Goal: Check status: Check status

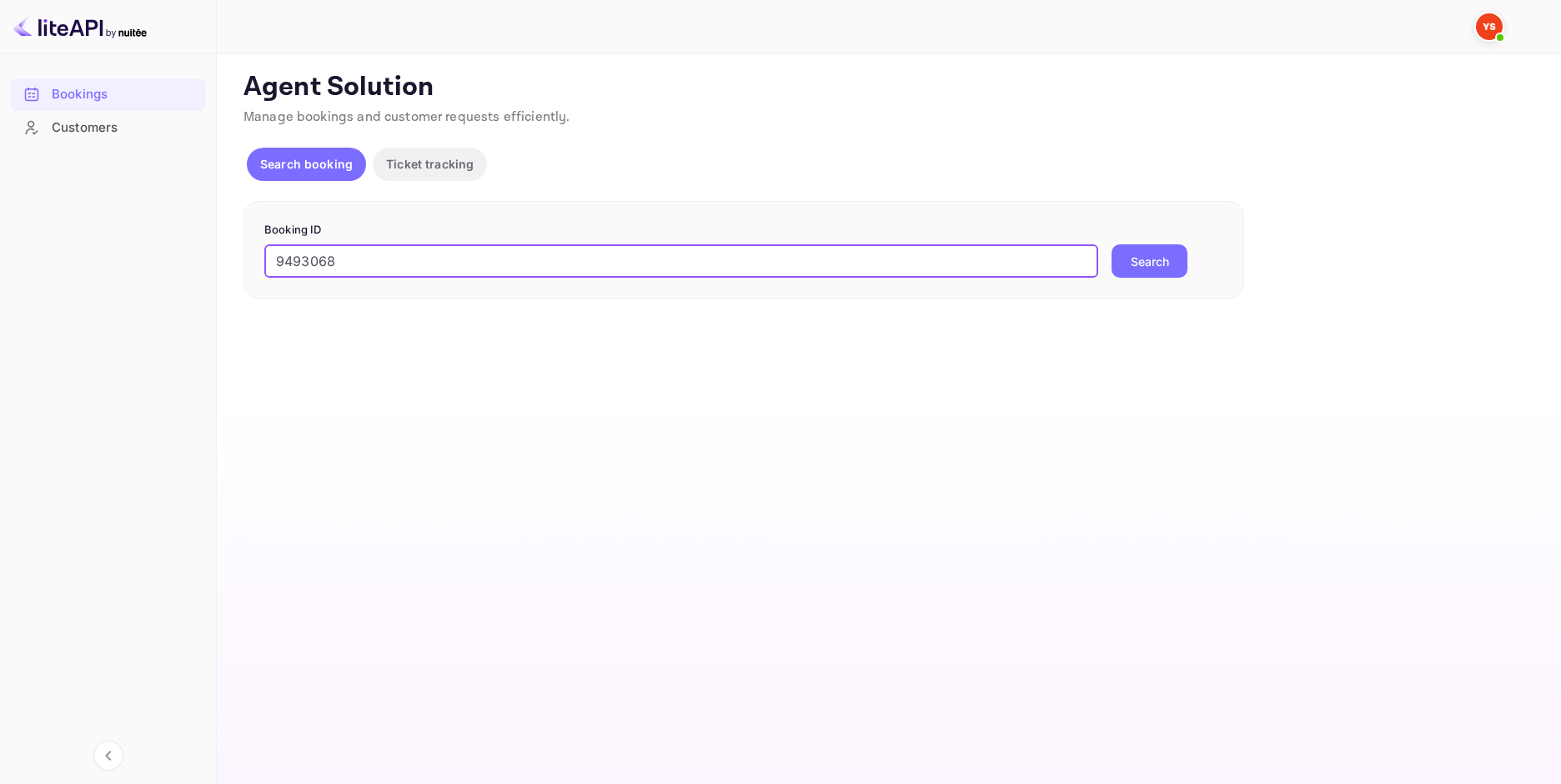
type input "9493068"
click at [1172, 264] on button "Search" at bounding box center [1149, 261] width 76 height 34
click at [1153, 261] on button "Search" at bounding box center [1149, 261] width 76 height 34
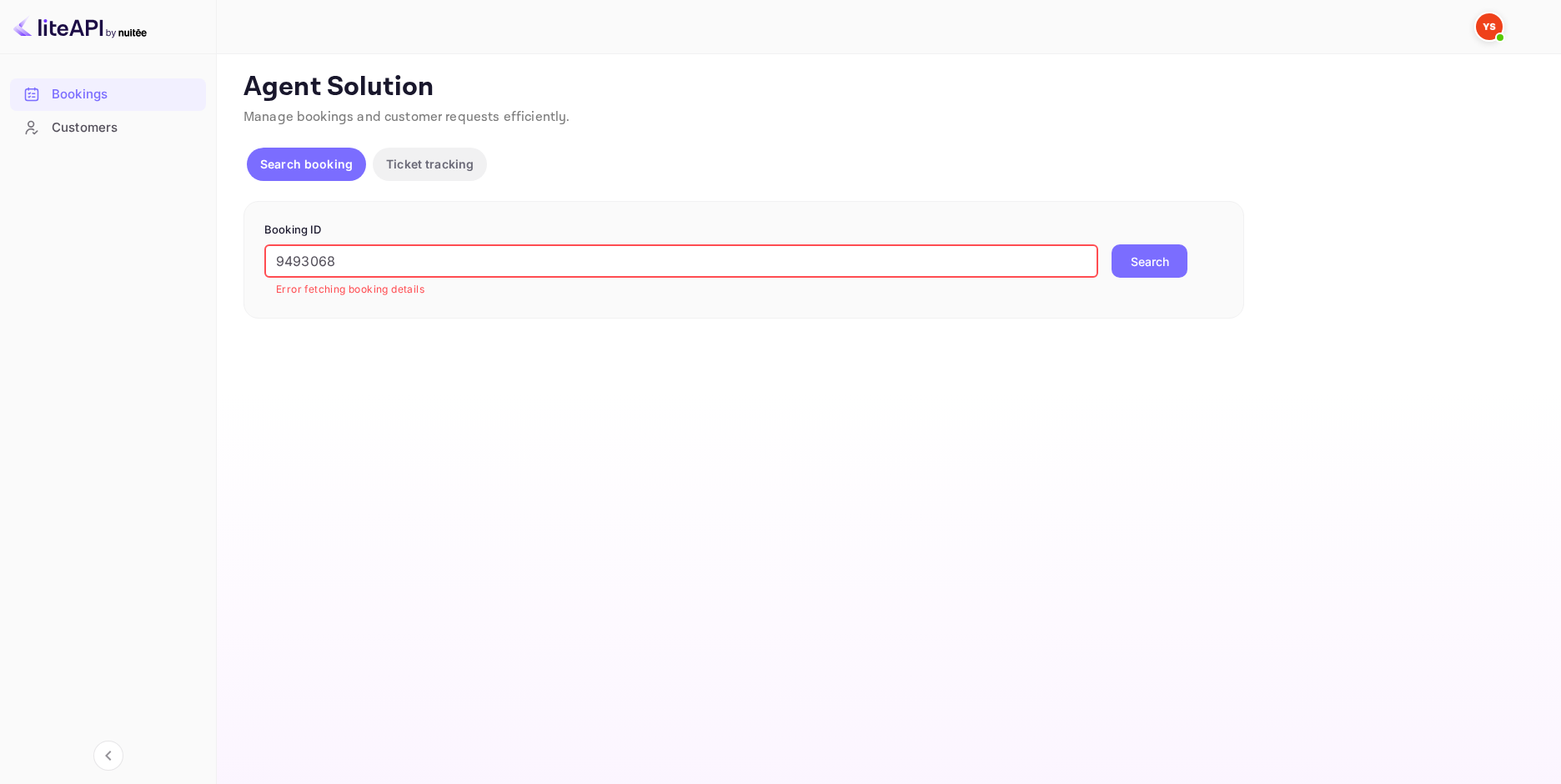
drag, startPoint x: 465, startPoint y: 268, endPoint x: 202, endPoint y: 283, distance: 263.4
click at [202, 283] on div "Bookings Customers Now you can check your travel website directly from the link…" at bounding box center [780, 392] width 1561 height 784
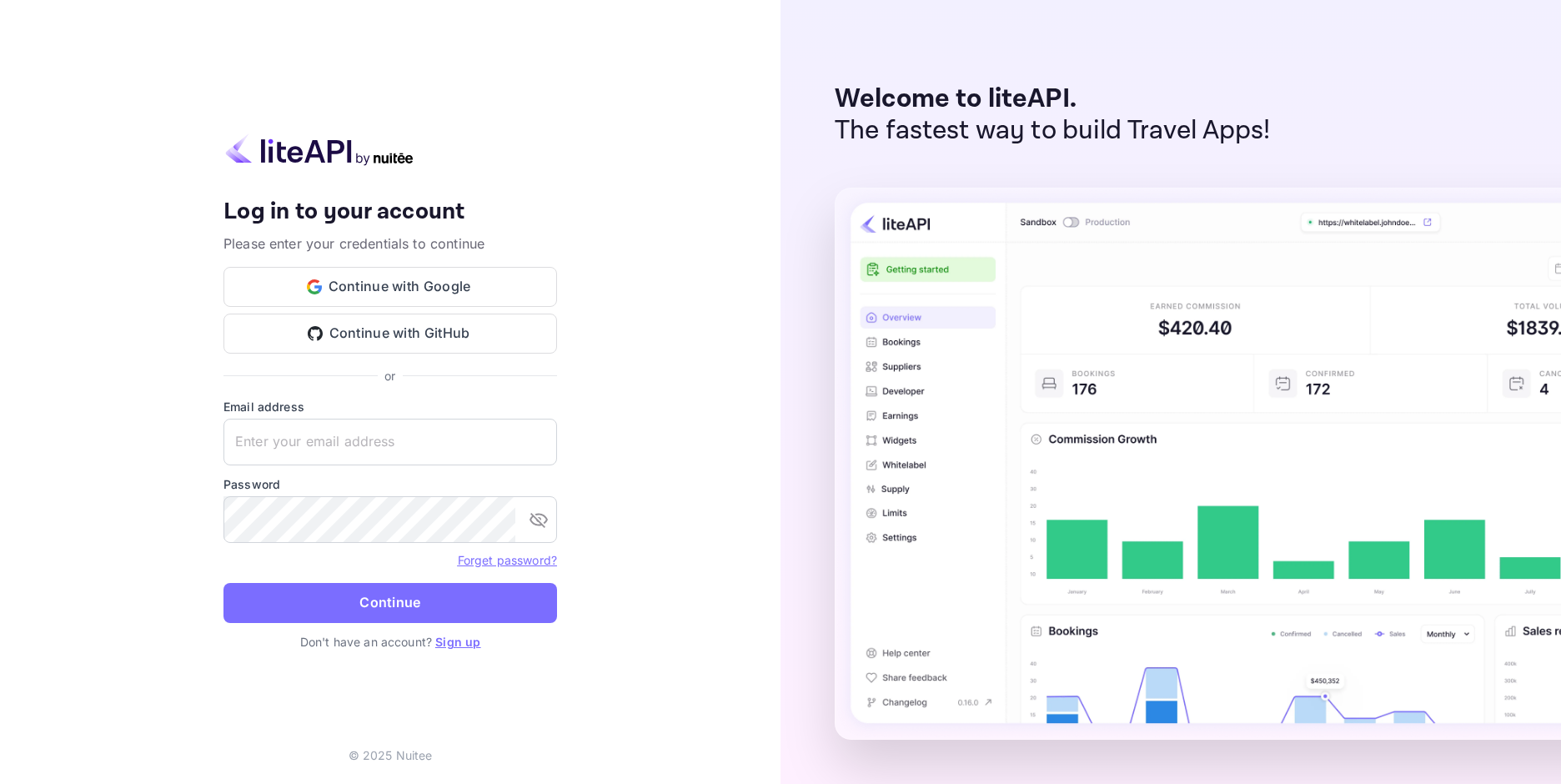
type input "adminpassword_support@yandex-team.ru"
click at [391, 601] on button "Continue" at bounding box center [390, 603] width 334 height 40
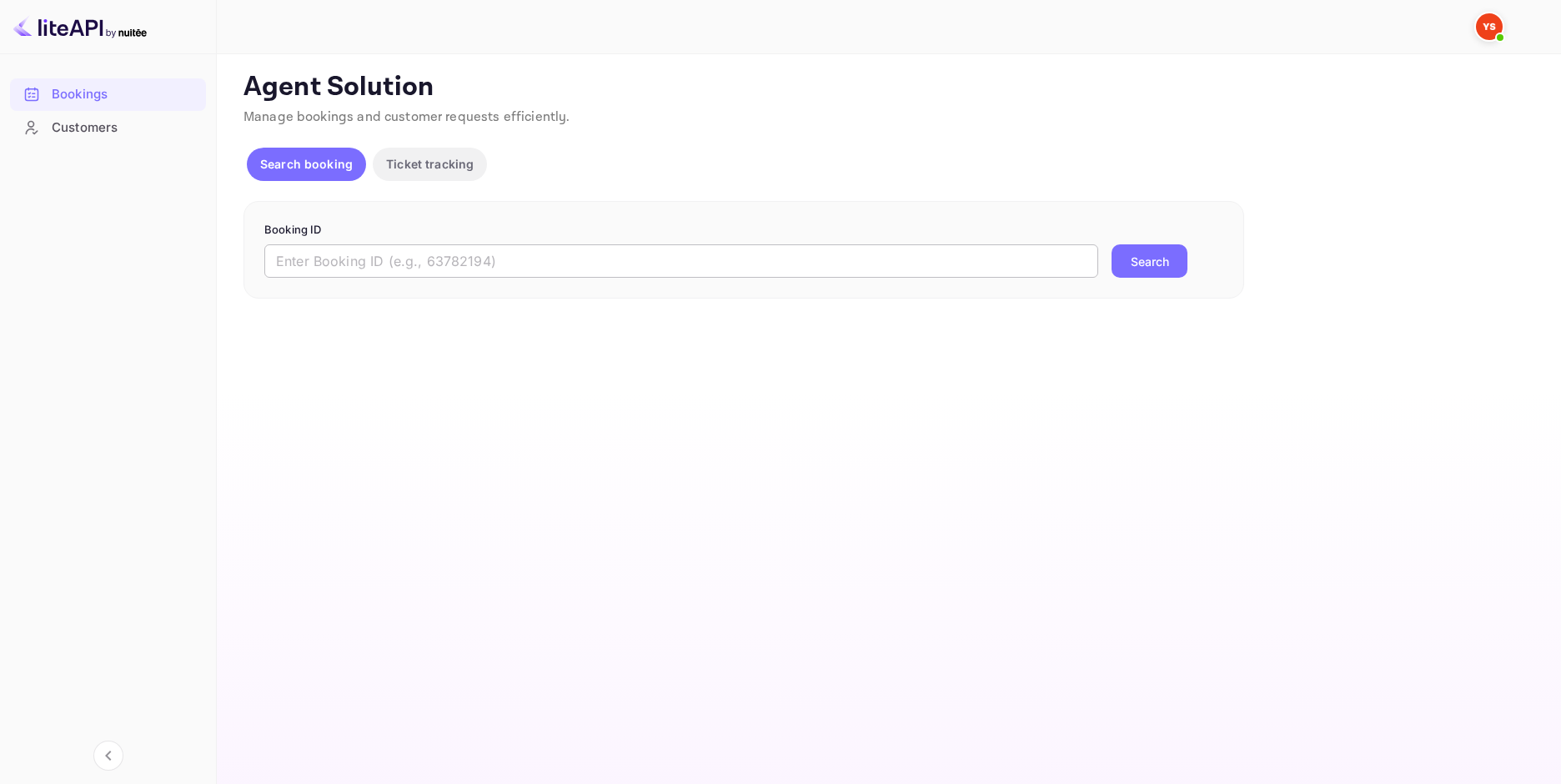
click at [422, 261] on input "text" at bounding box center [681, 261] width 834 height 34
paste input "9493068"
type input "9493068"
click at [1158, 264] on button "Search" at bounding box center [1149, 261] width 76 height 34
